Goal: Task Accomplishment & Management: Use online tool/utility

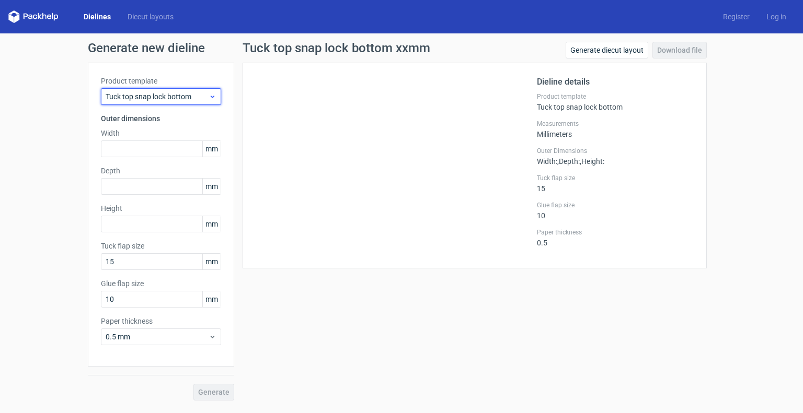
click at [138, 102] on div "Tuck top snap lock bottom" at bounding box center [161, 96] width 120 height 17
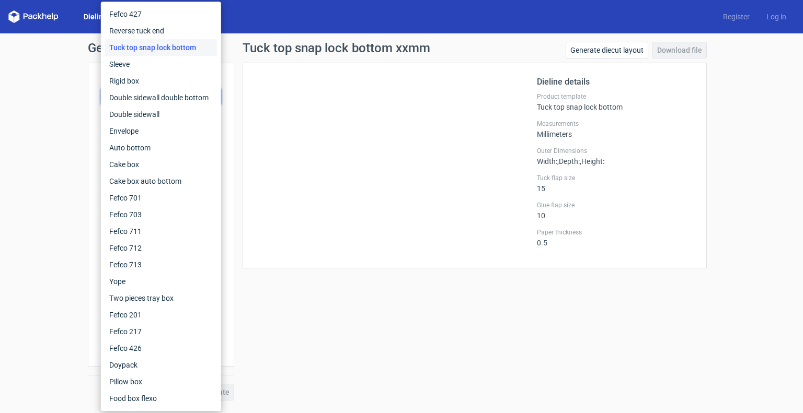
click at [65, 108] on div "Generate new dieline Product template Tuck top snap lock bottom Outer dimension…" at bounding box center [401, 221] width 803 height 376
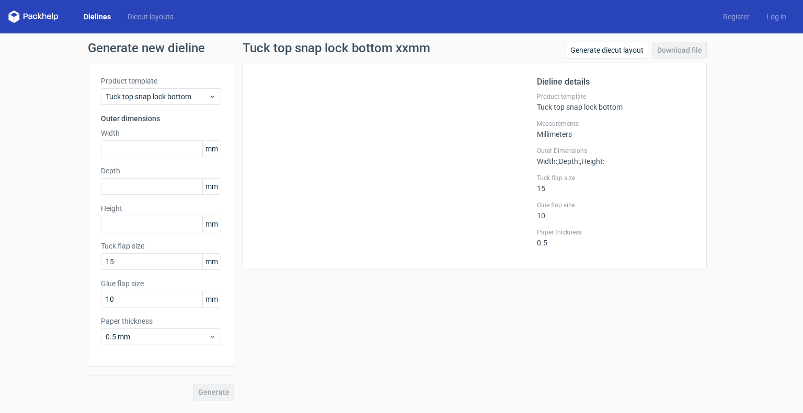
click at [110, 22] on div "Dielines Diecut layouts" at bounding box center [95, 16] width 174 height 13
click at [103, 22] on div "Dielines Diecut layouts" at bounding box center [95, 16] width 174 height 13
click at [95, 17] on link "Dielines" at bounding box center [97, 16] width 44 height 10
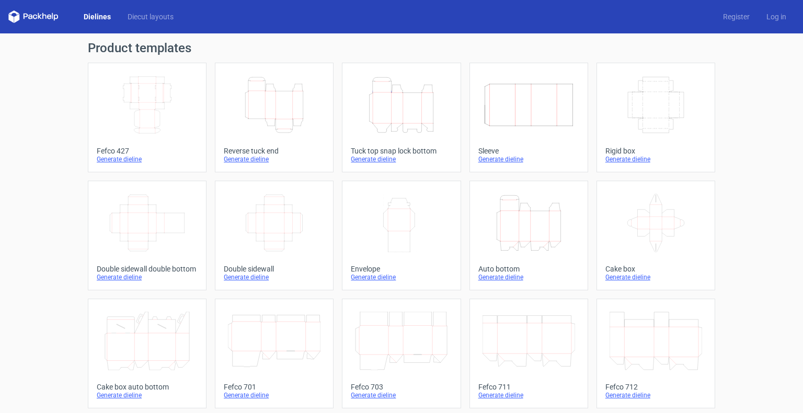
click at [759, 237] on div "Product templates Width Depth Height Fefco 427 Generate dieline Height Depth Wi…" at bounding box center [401, 343] width 803 height 620
click at [112, 163] on div "Generate dieline" at bounding box center [147, 159] width 101 height 8
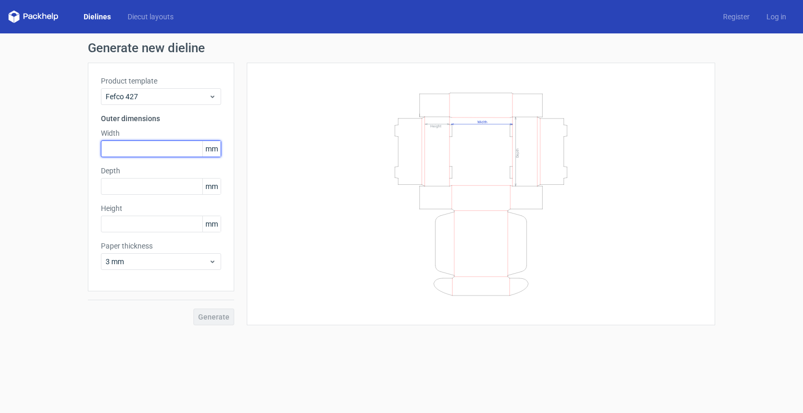
click at [148, 148] on input "text" at bounding box center [161, 149] width 120 height 17
type input "204"
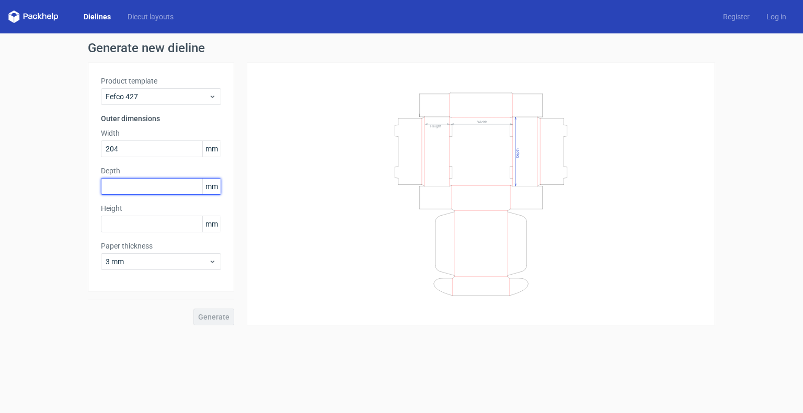
click at [155, 180] on input "text" at bounding box center [161, 186] width 120 height 17
type input "147"
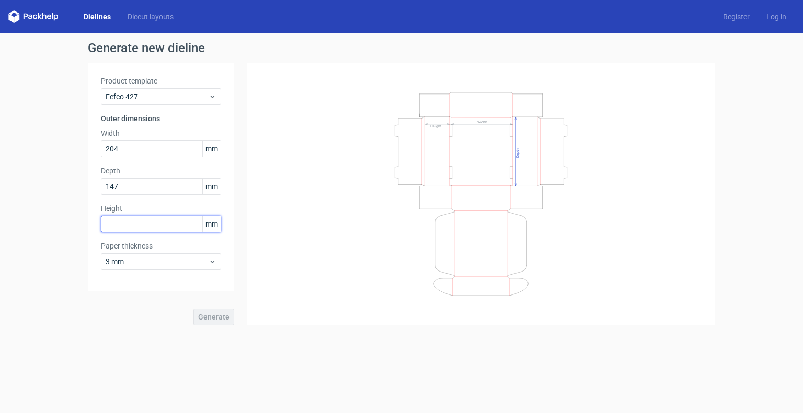
click at [154, 223] on input "text" at bounding box center [161, 224] width 120 height 17
type input "43"
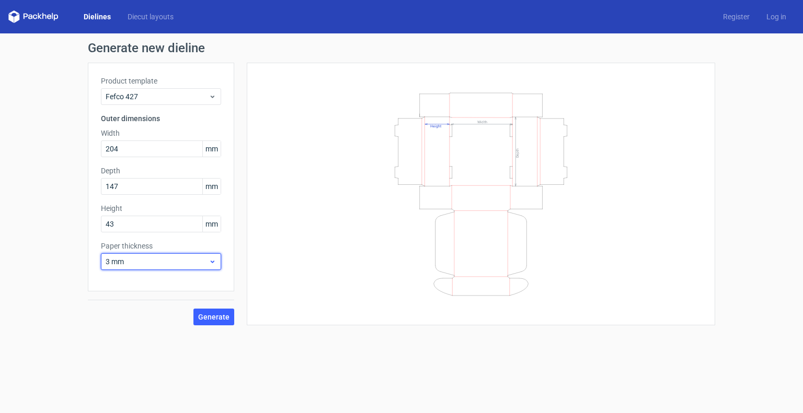
click at [146, 261] on span "3 mm" at bounding box center [157, 262] width 103 height 10
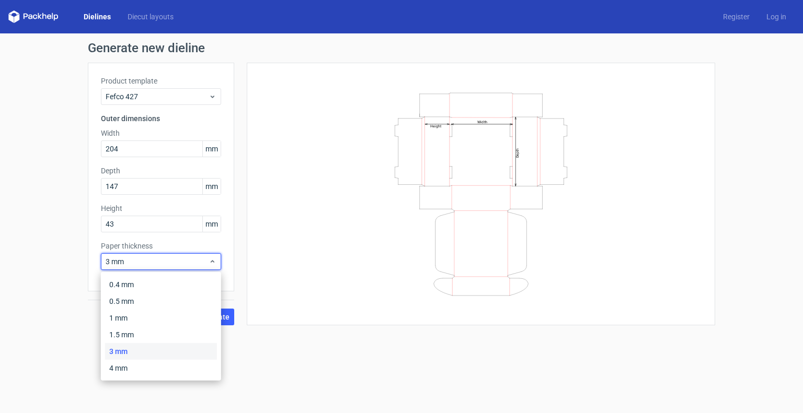
click at [45, 311] on div "Generate new dieline Product template Fefco 427 Outer dimensions Width 204 mm D…" at bounding box center [401, 183] width 803 height 301
click at [147, 259] on span "3 mm" at bounding box center [157, 262] width 103 height 10
click at [59, 288] on div "Generate new dieline Product template Fefco 427 Outer dimensions Width 204 mm D…" at bounding box center [401, 183] width 803 height 301
click at [142, 264] on span "3 mm" at bounding box center [157, 262] width 103 height 10
click at [68, 271] on div "Generate new dieline Product template Fefco 427 Outer dimensions Width 204 mm D…" at bounding box center [401, 183] width 803 height 301
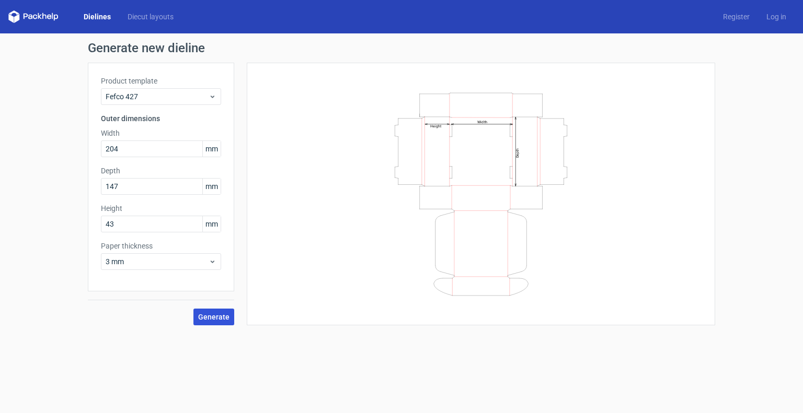
click at [222, 319] on span "Generate" at bounding box center [213, 317] width 31 height 7
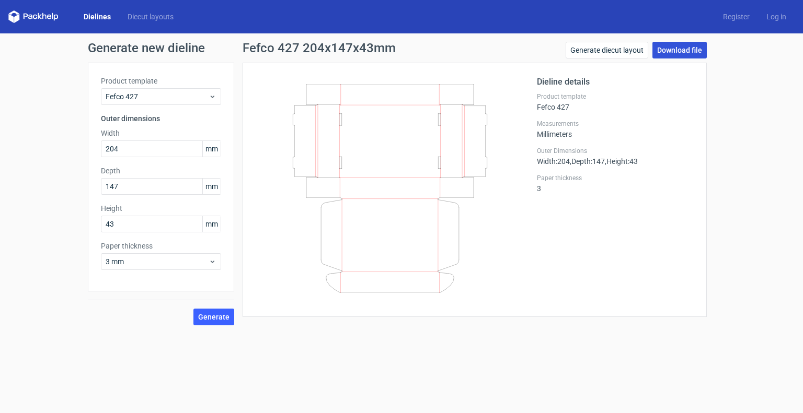
click at [684, 45] on link "Download file" at bounding box center [679, 50] width 54 height 17
click at [616, 50] on link "Generate diecut layout" at bounding box center [607, 50] width 83 height 17
click at [694, 44] on link "Download file" at bounding box center [679, 50] width 54 height 17
click at [727, 153] on div "Generate new dieline Product template Fefco 427 Outer dimensions Width 204 mm D…" at bounding box center [401, 183] width 803 height 301
click at [703, 278] on div "Dieline details Product template Fefco 427 Measurements Millimeters Outer Dimen…" at bounding box center [475, 190] width 464 height 255
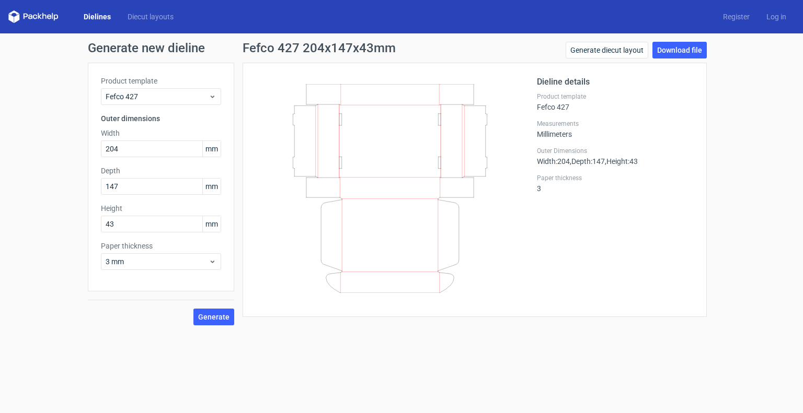
click at [728, 99] on div "Generate new dieline Product template Fefco 427 Outer dimensions Width 204 mm D…" at bounding box center [401, 183] width 803 height 301
click at [772, 158] on div "Generate new dieline Product template Fefco 427 Outer dimensions Width 204 mm D…" at bounding box center [401, 183] width 803 height 301
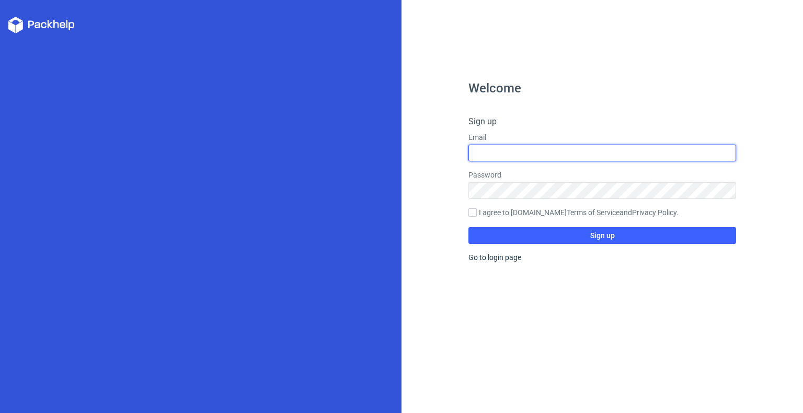
click at [502, 147] on input "text" at bounding box center [602, 153] width 268 height 17
type input "[EMAIL_ADDRESS][DOMAIN_NAME]"
click at [569, 152] on input "dharminder30singh@gmail.com" at bounding box center [602, 153] width 268 height 17
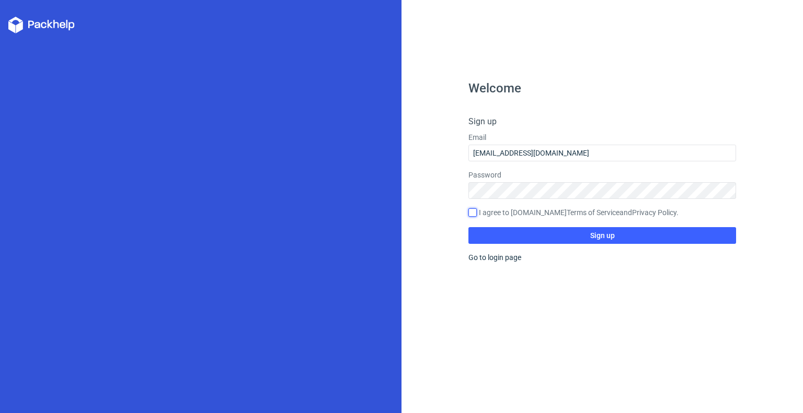
click at [474, 213] on input "I agree to Packhelp.com Terms of Service and Privacy Policy ." at bounding box center [472, 213] width 8 height 8
checkbox input "true"
click at [513, 234] on button "Sign up" at bounding box center [602, 235] width 268 height 17
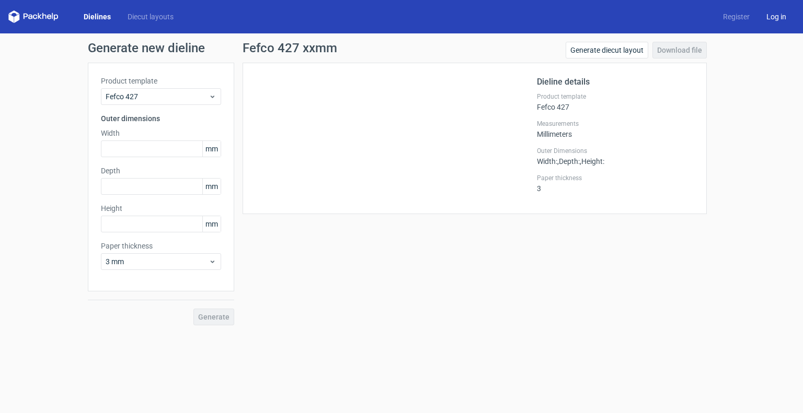
click at [784, 17] on link "Log in" at bounding box center [776, 16] width 37 height 10
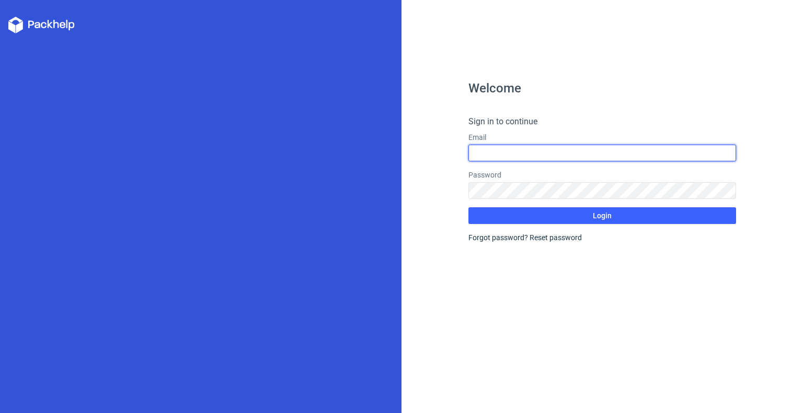
type input "[EMAIL_ADDRESS][DOMAIN_NAME]"
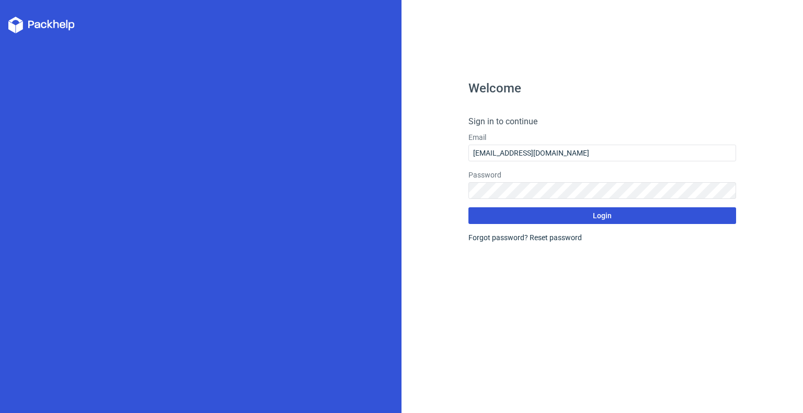
click at [548, 212] on button "Login" at bounding box center [602, 216] width 268 height 17
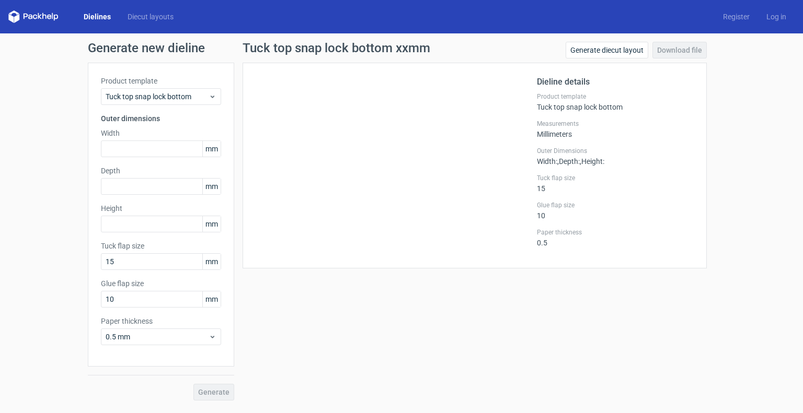
click at [92, 19] on link "Dielines" at bounding box center [97, 16] width 44 height 10
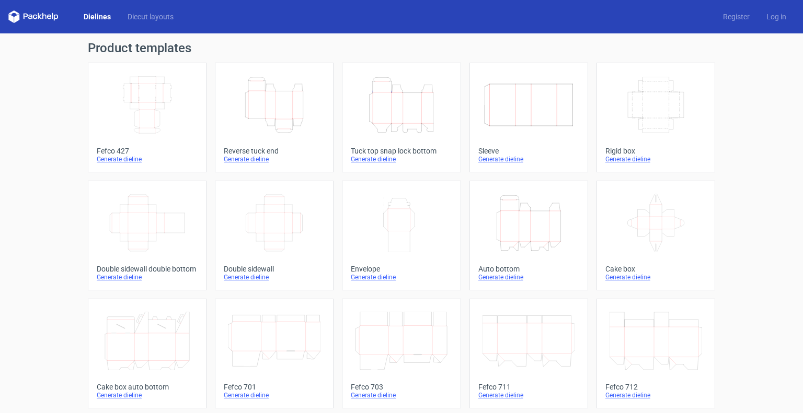
click at [129, 158] on div "Generate dieline" at bounding box center [147, 159] width 101 height 8
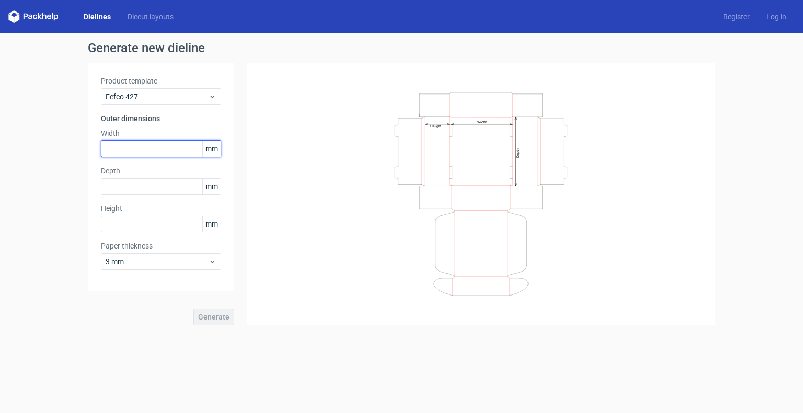
click at [137, 144] on input "text" at bounding box center [161, 149] width 120 height 17
type input "204"
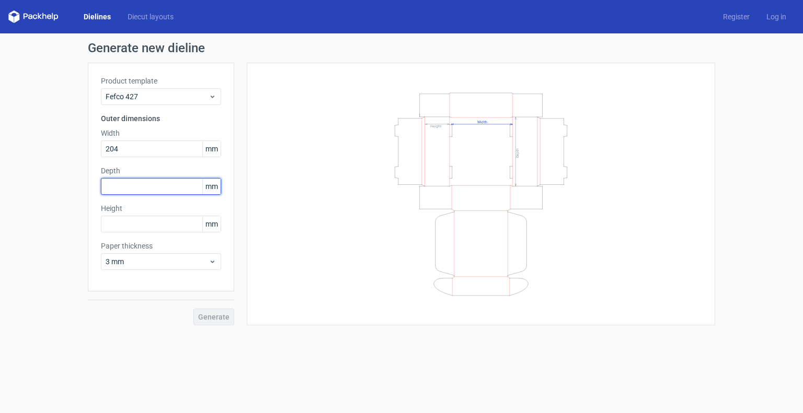
click at [132, 188] on input "text" at bounding box center [161, 186] width 120 height 17
type input "147"
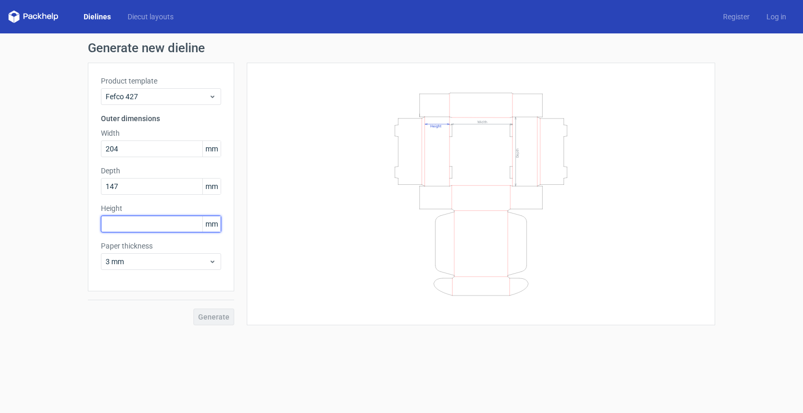
click at [143, 217] on input "text" at bounding box center [161, 224] width 120 height 17
type input "3"
type input "43"
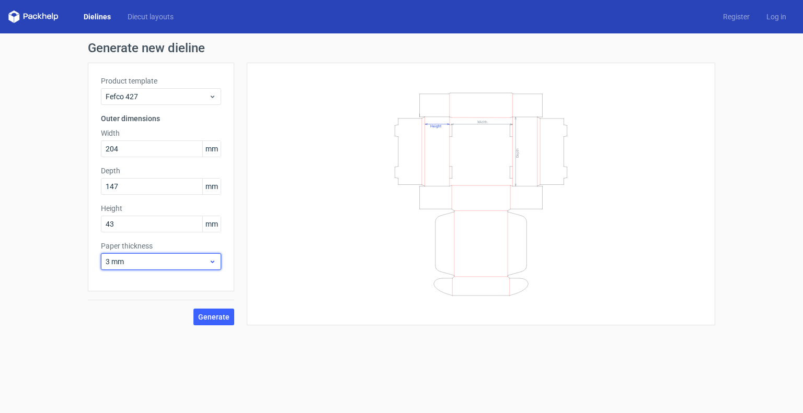
click at [211, 255] on div "3 mm" at bounding box center [161, 262] width 120 height 17
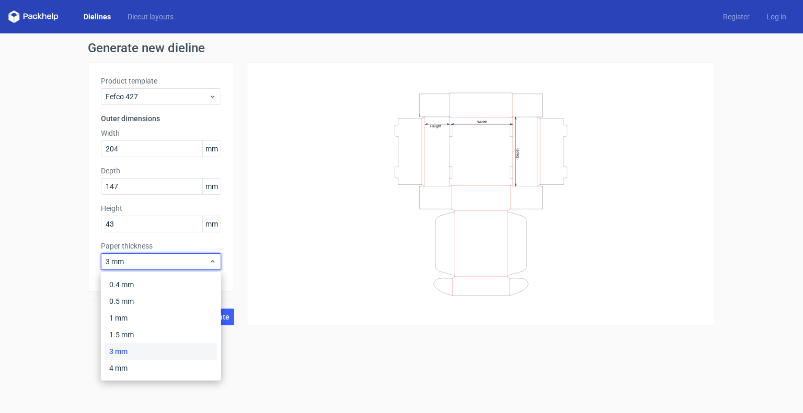
click at [153, 349] on div "3 mm" at bounding box center [161, 351] width 112 height 17
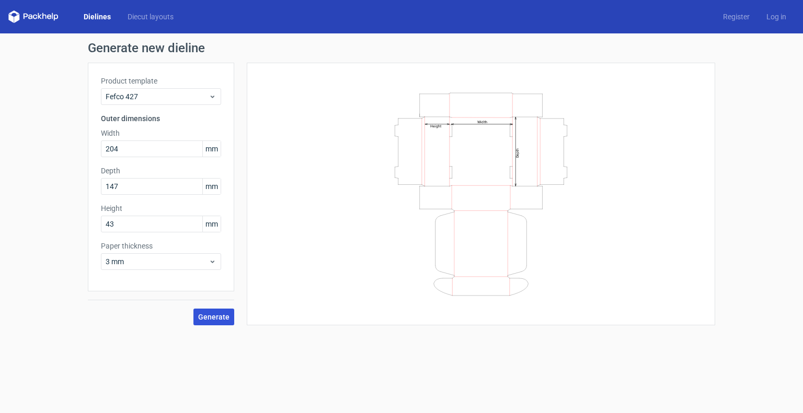
click at [209, 317] on span "Generate" at bounding box center [213, 317] width 31 height 7
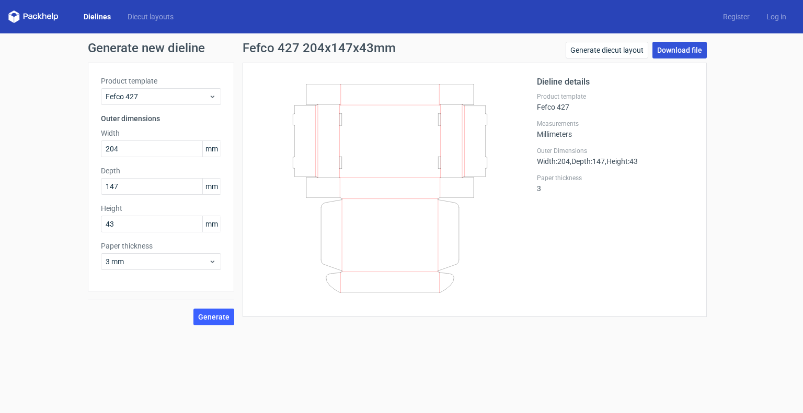
click at [677, 47] on link "Download file" at bounding box center [679, 50] width 54 height 17
click at [765, 115] on div "Generate new dieline Product template Fefco 427 Outer dimensions Width 204 mm D…" at bounding box center [401, 183] width 803 height 301
click at [609, 53] on link "Generate diecut layout" at bounding box center [607, 50] width 83 height 17
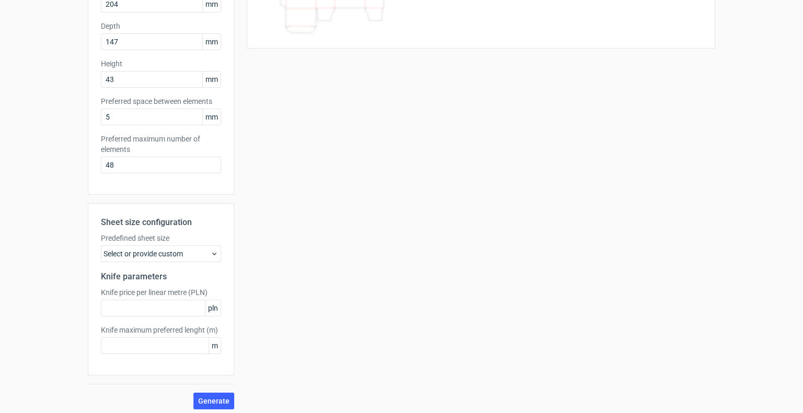
scroll to position [148, 0]
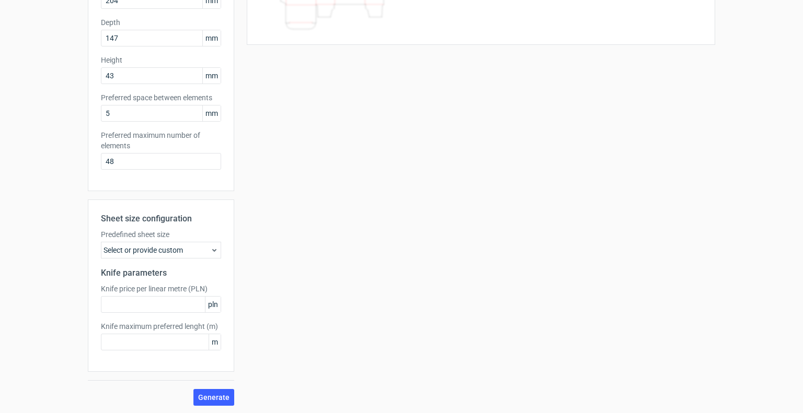
click at [170, 248] on div "Select or provide custom" at bounding box center [161, 250] width 120 height 17
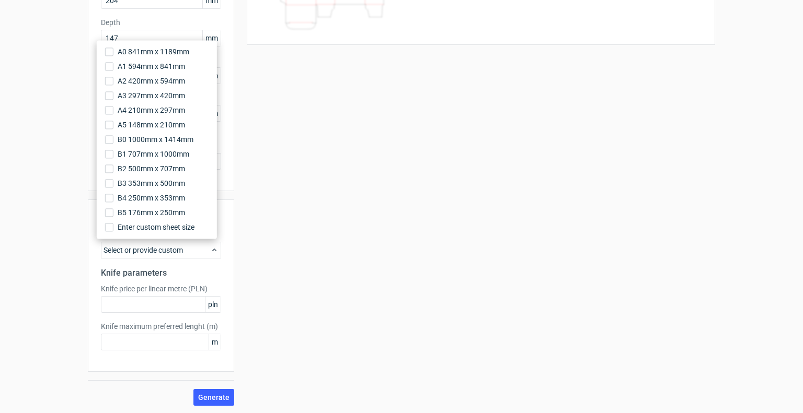
click at [170, 248] on div "Select or provide custom" at bounding box center [161, 250] width 120 height 17
click at [249, 246] on div "Your diecut layouts will be listed here once you generate them Height Depth Wid…" at bounding box center [474, 160] width 481 height 492
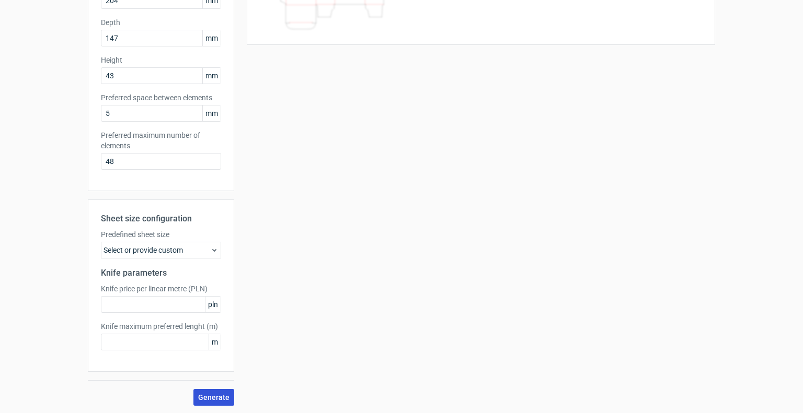
click at [215, 400] on span "Generate" at bounding box center [213, 397] width 31 height 7
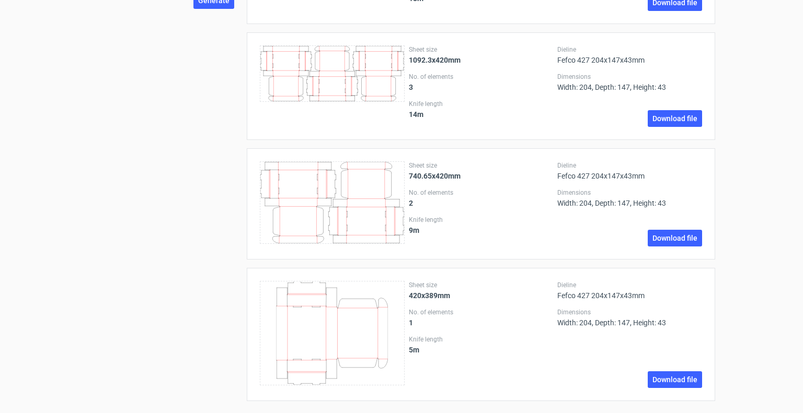
scroll to position [548, 0]
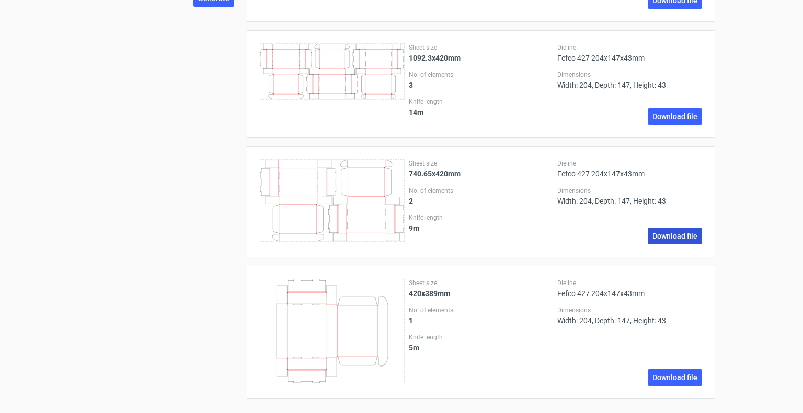
click at [657, 234] on link "Download file" at bounding box center [675, 236] width 54 height 17
